Goal: Obtain resource: Download file/media

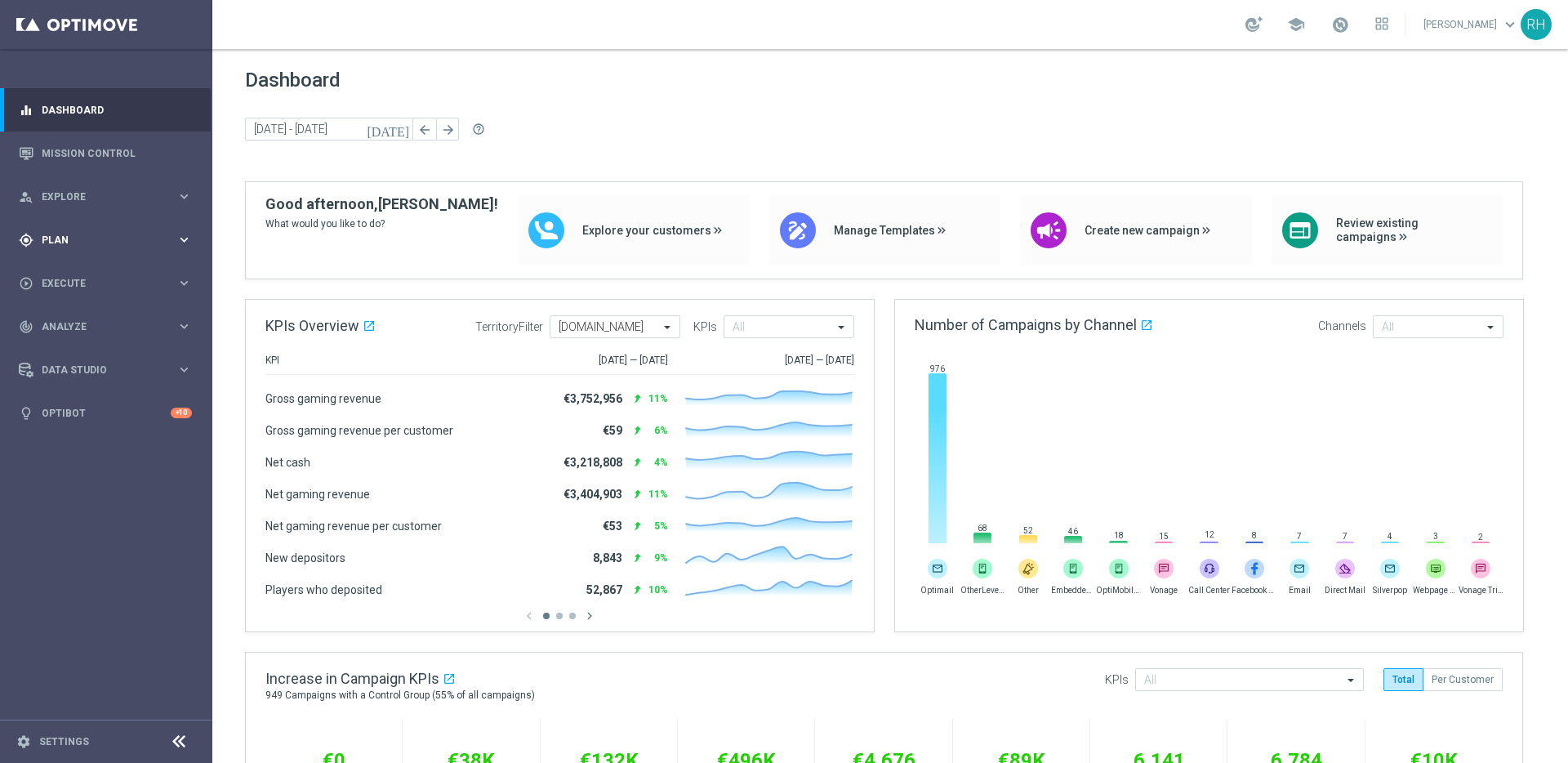
click at [69, 244] on div "gps_fixed Plan" at bounding box center [97, 240] width 158 height 14
click at [69, 270] on link "Target Groups" at bounding box center [106, 274] width 127 height 13
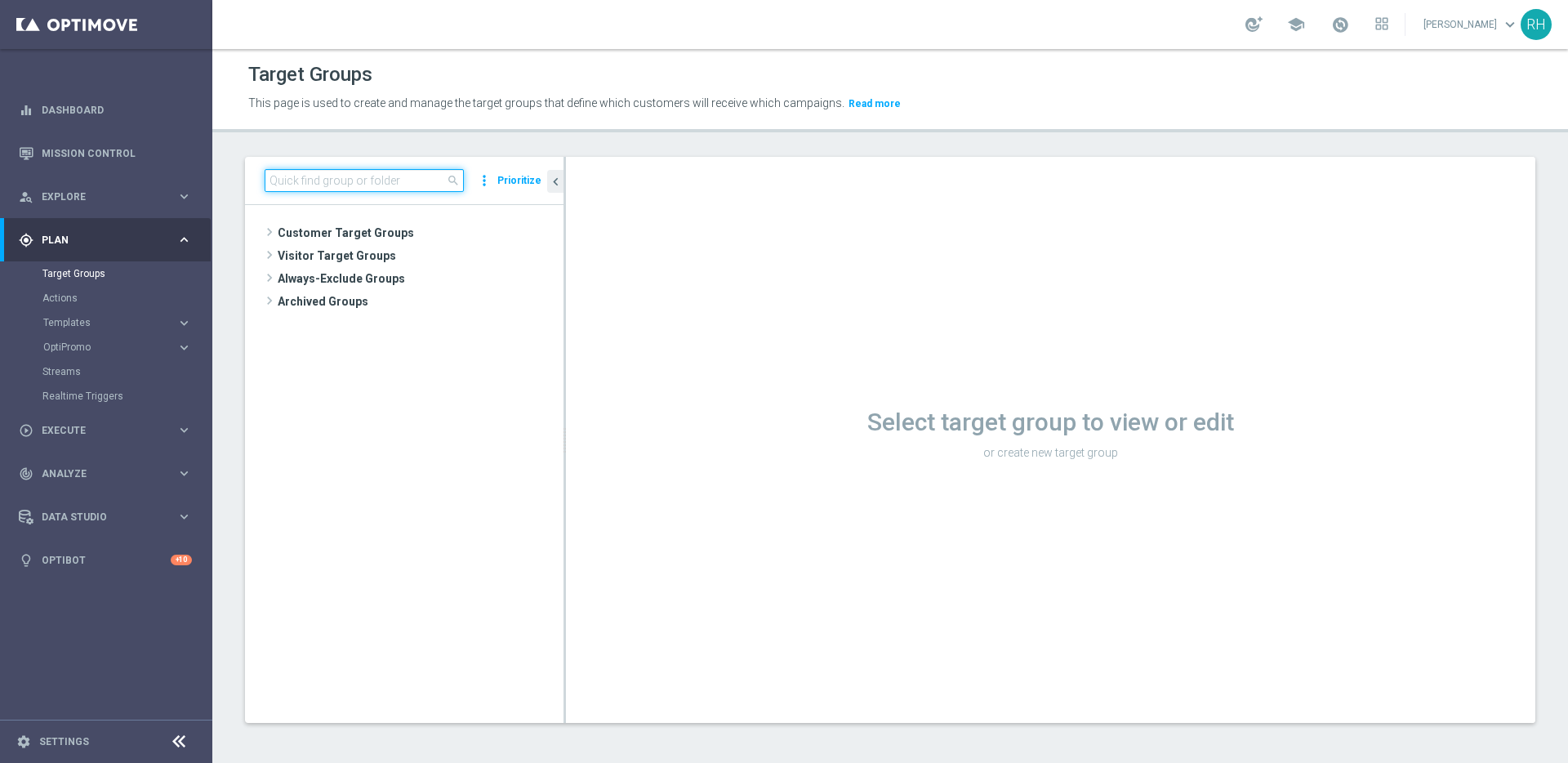
click at [423, 173] on input at bounding box center [364, 180] width 199 height 23
paste input "BR_CAS__REACT2025_NOTBETLAST14D__ALL_EMA_TAC_GM"
type input "BR_CAS__REACT2025_NOTBETLAST14D__ALL_EMA_TAC_GM"
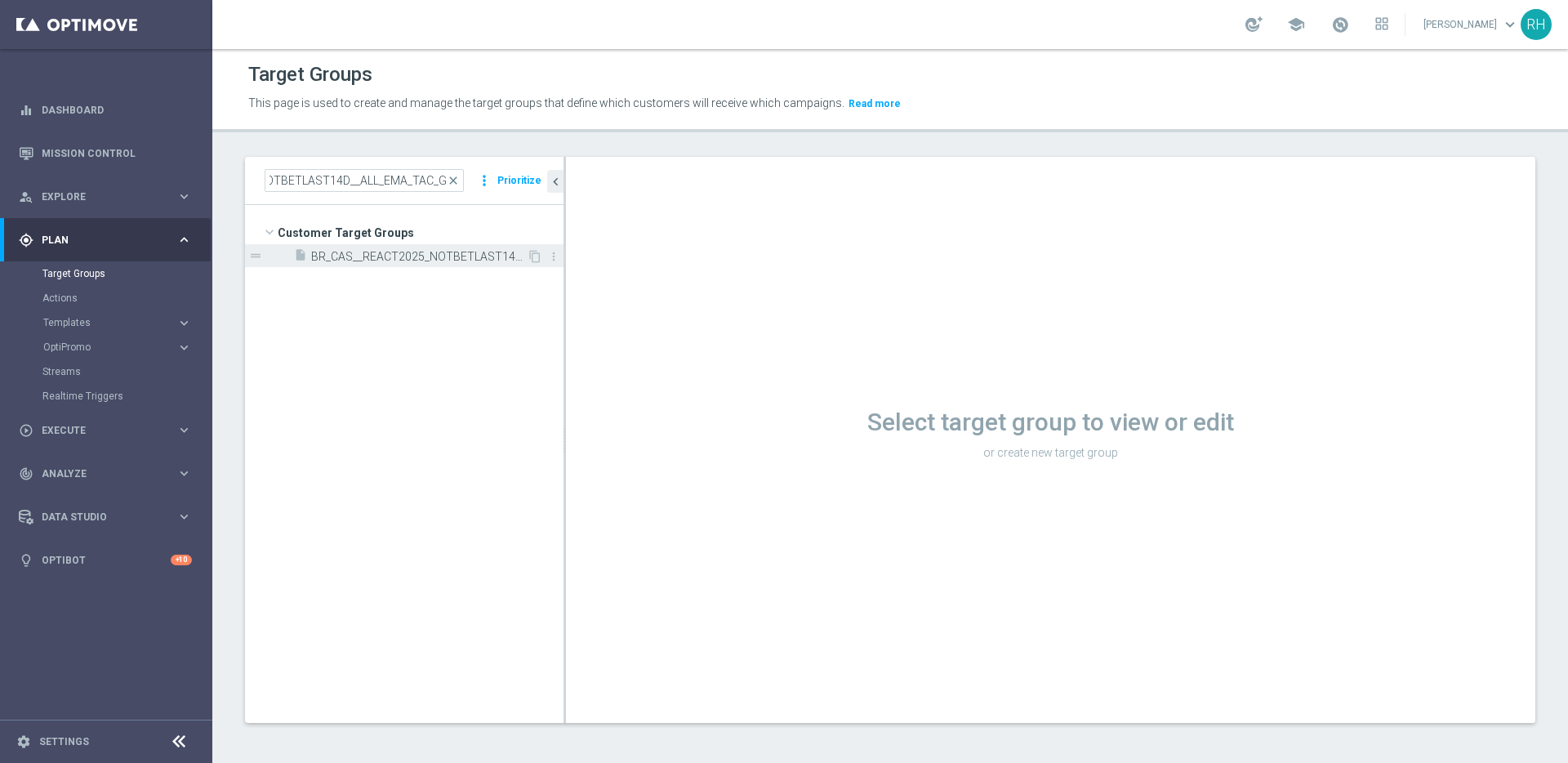
click at [435, 258] on span "BR_CAS__REACT2025_NOTBETLAST14D__ALL_EMA_TAC_GM" at bounding box center [419, 256] width 216 height 14
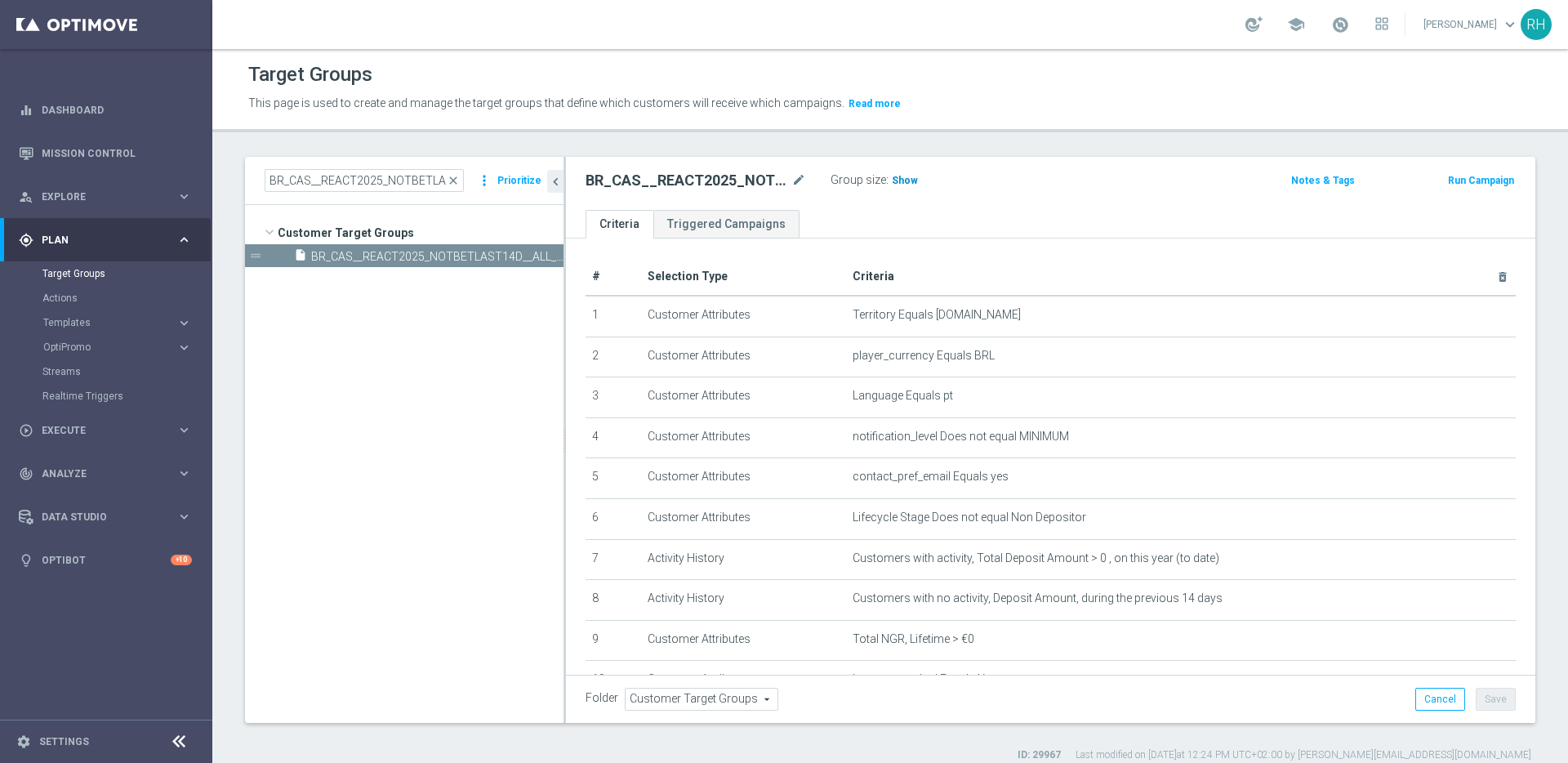
click at [902, 176] on span "Show" at bounding box center [905, 181] width 26 height 12
click at [905, 180] on span "995" at bounding box center [903, 182] width 21 height 15
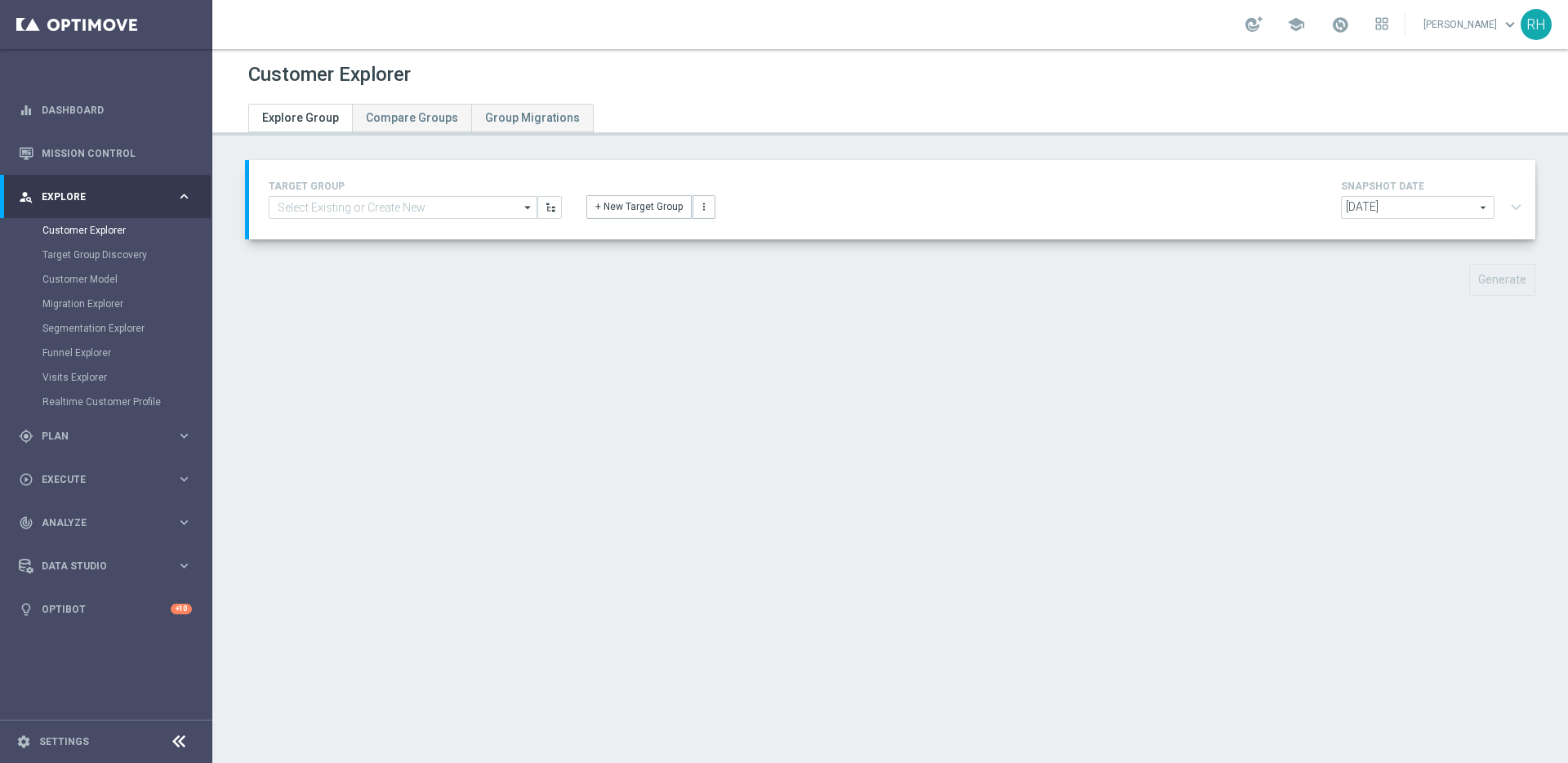
type input "BR_CAS__REACT2025_NOTBETLAST14D__ALL_EMA_TAC_GM"
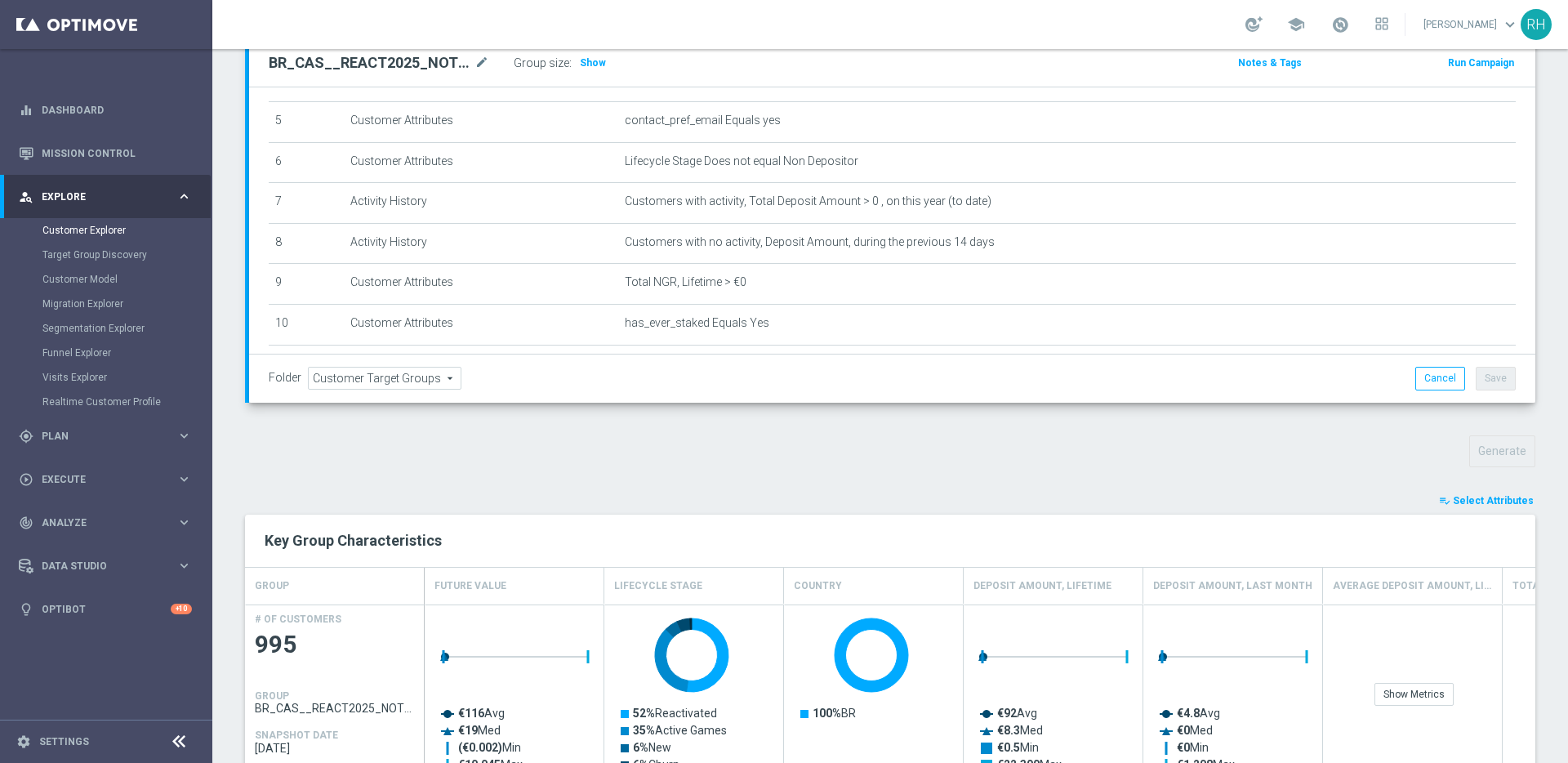
scroll to position [670, 0]
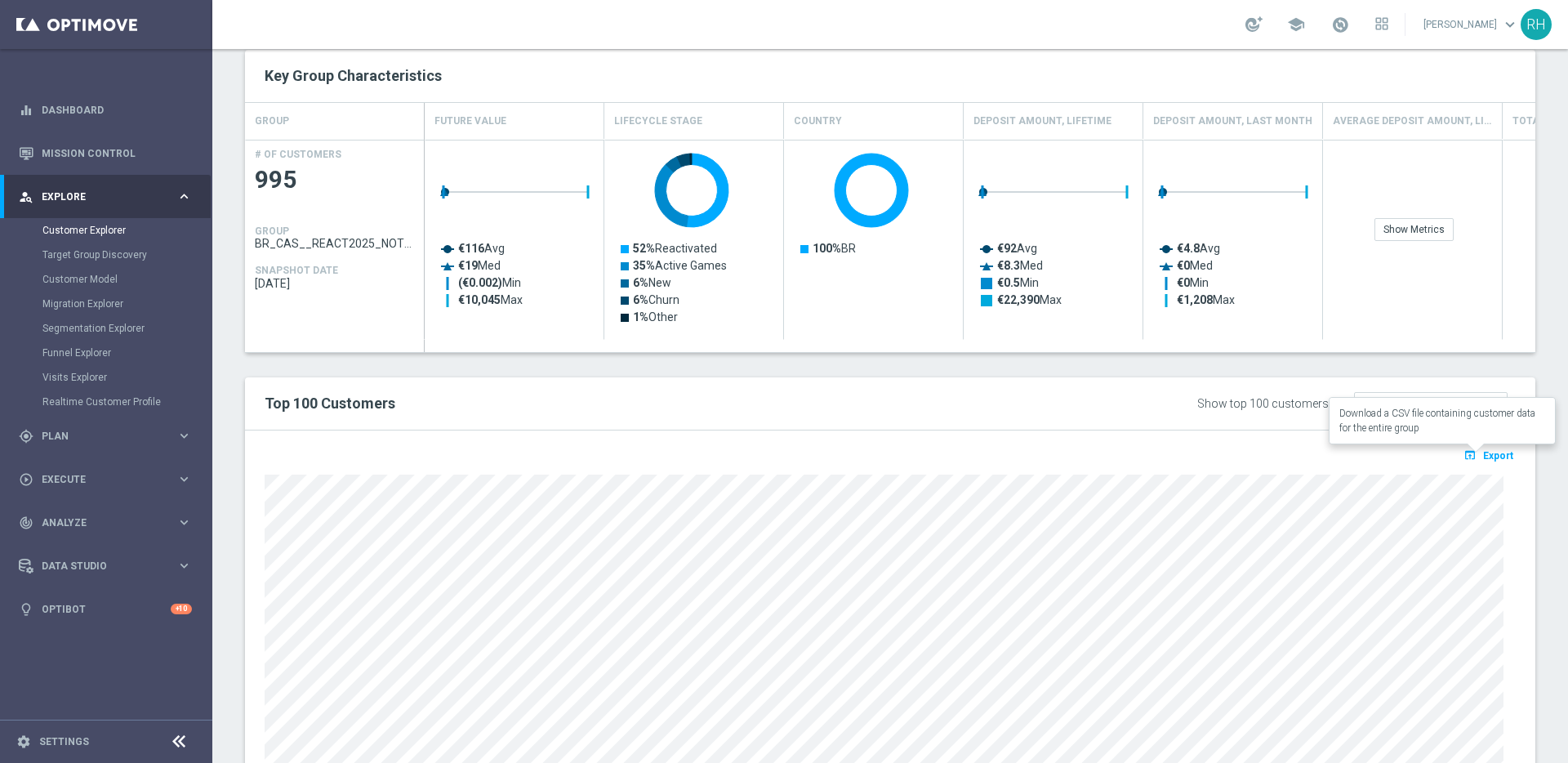
click at [1488, 451] on span "Export" at bounding box center [1498, 455] width 30 height 12
